Goal: Information Seeking & Learning: Find specific fact

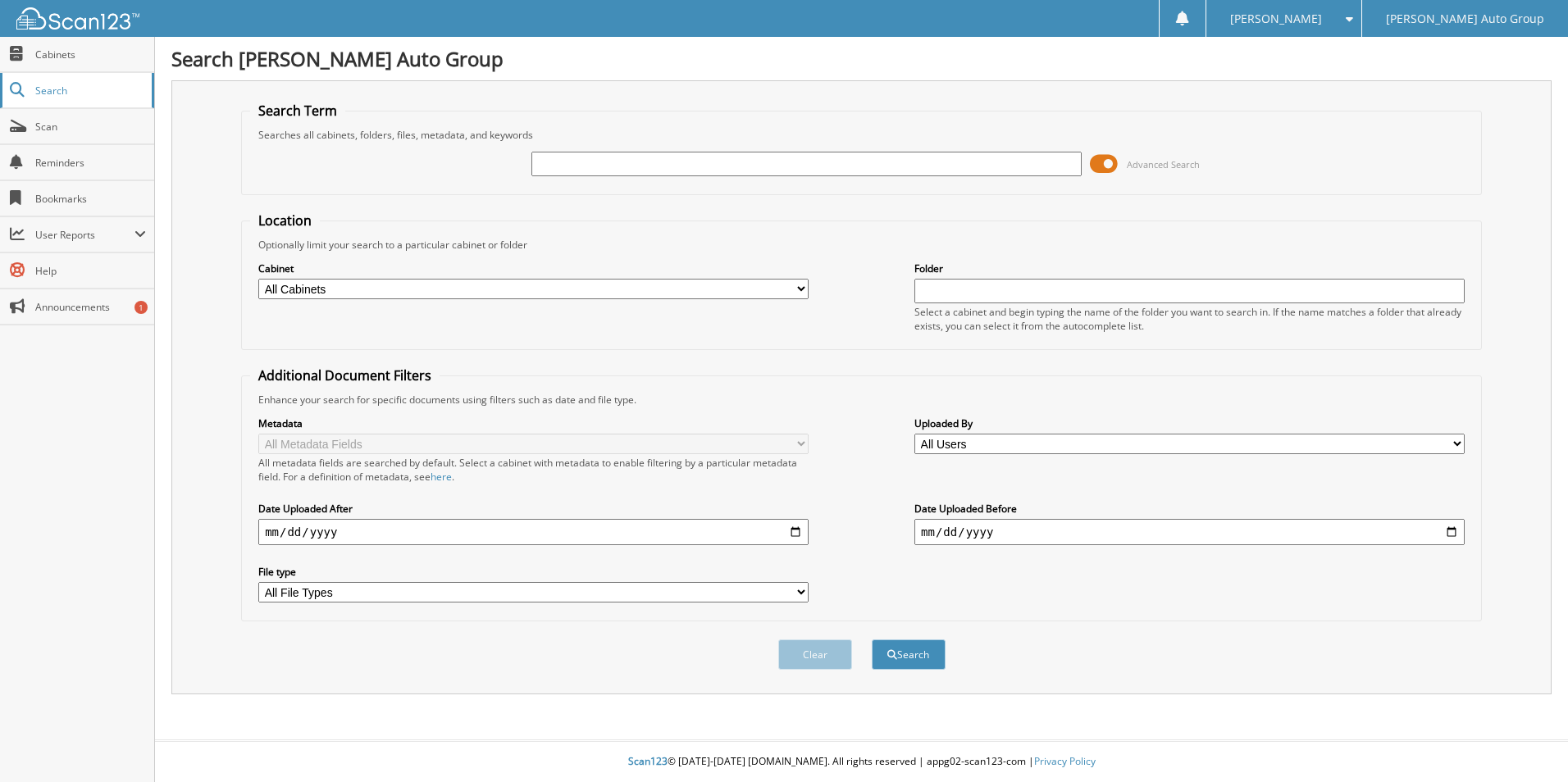
click at [88, 92] on span "Search" at bounding box center [89, 90] width 108 height 14
click at [35, 92] on span "Search" at bounding box center [89, 90] width 108 height 14
type input "6059422"
click at [872, 639] on button "Search" at bounding box center [908, 654] width 74 height 31
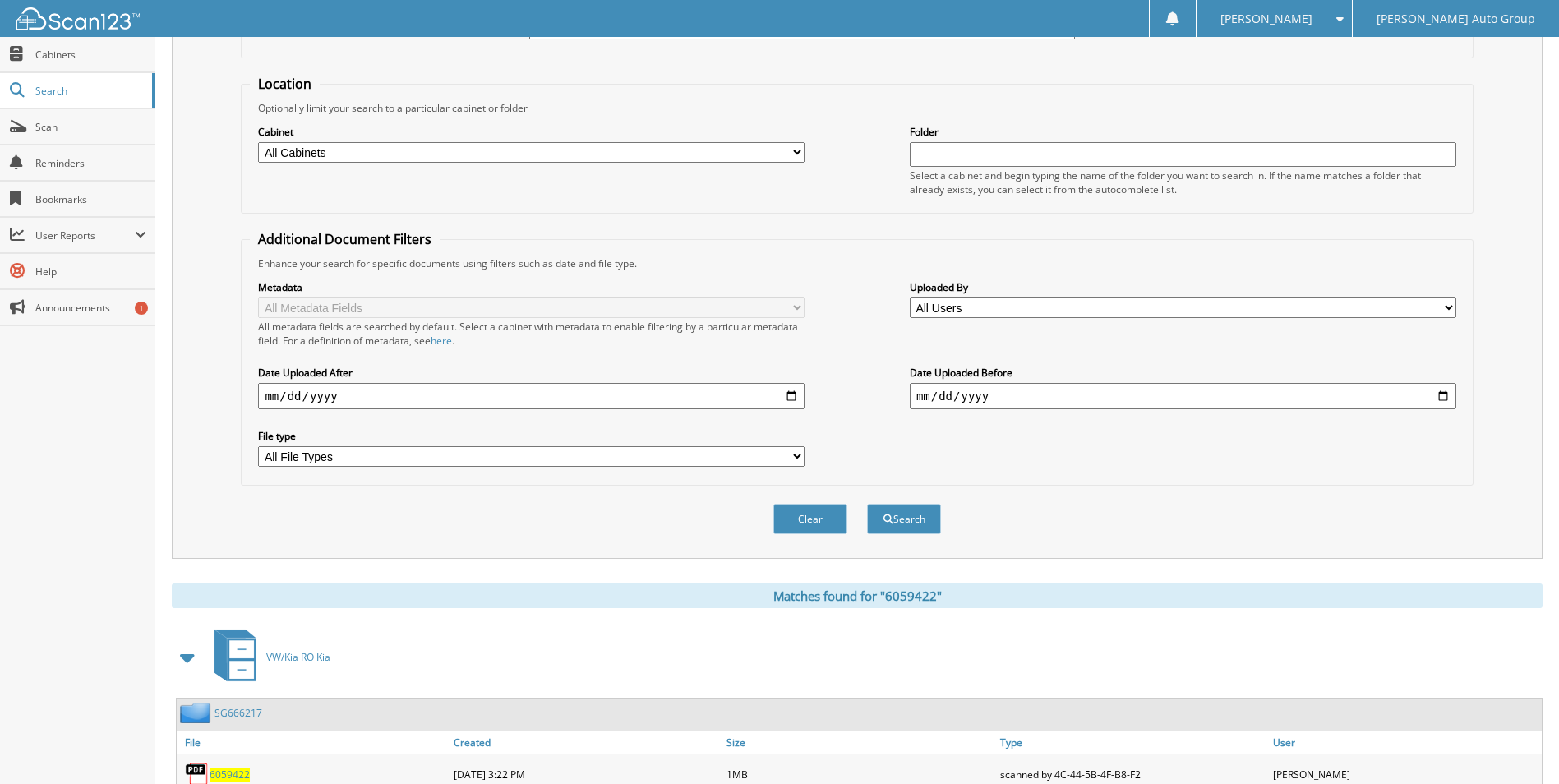
scroll to position [226, 0]
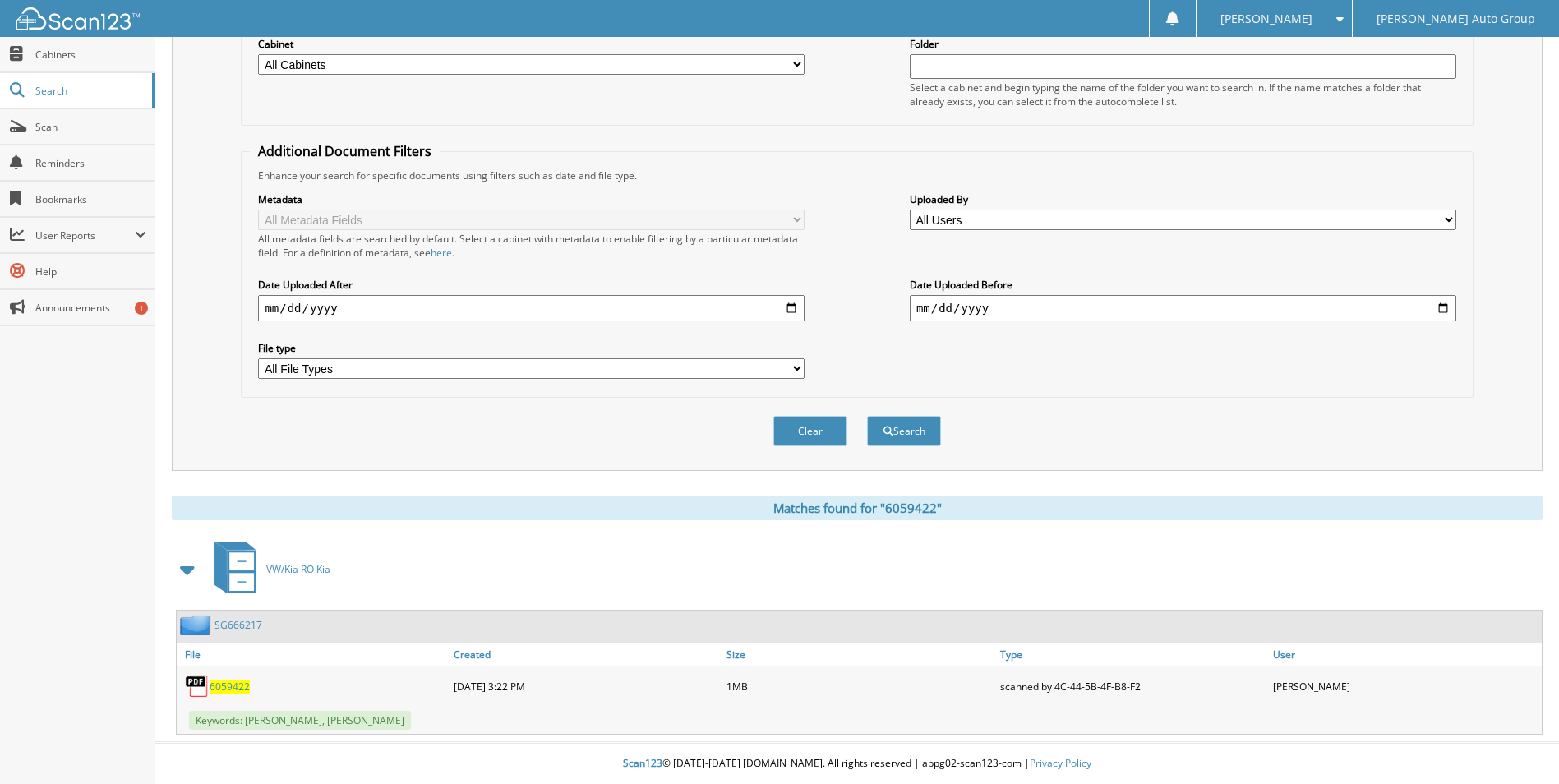
click at [232, 690] on span "6059422" at bounding box center [229, 686] width 40 height 14
